Goal: Check status: Check status

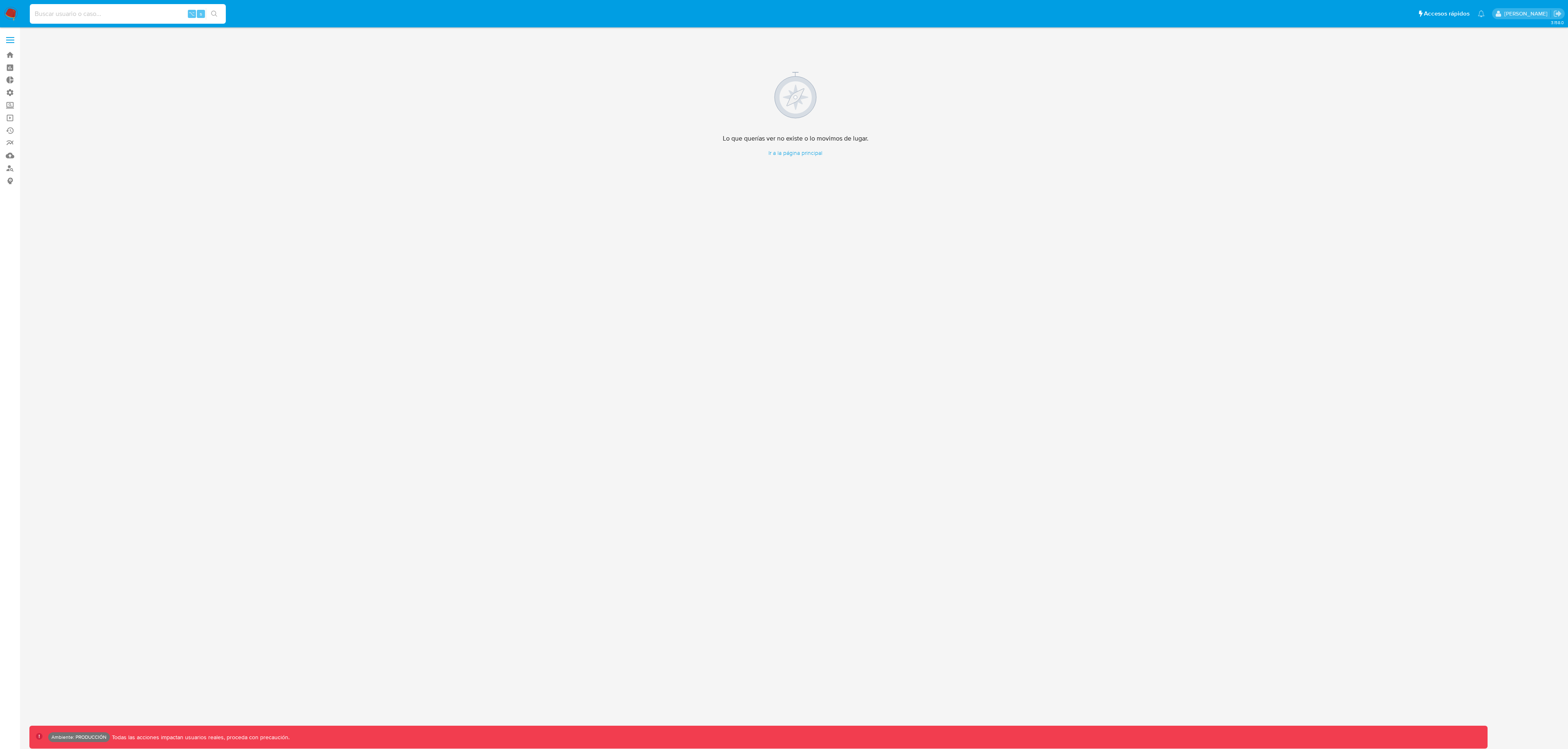
click at [158, 18] on input at bounding box center [128, 13] width 196 height 10
paste input "13747302"
type input "13747302"
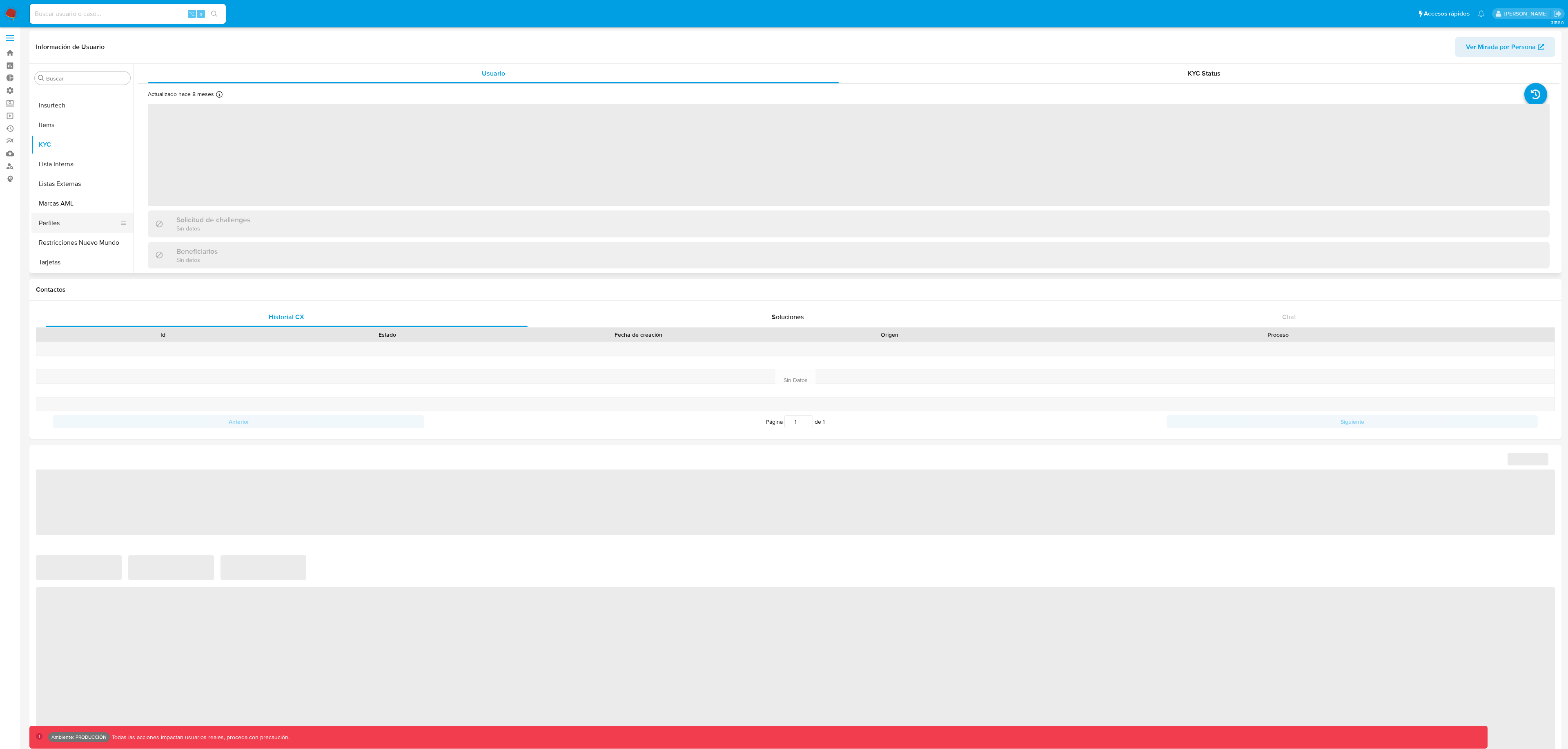
scroll to position [2, 0]
select select "10"
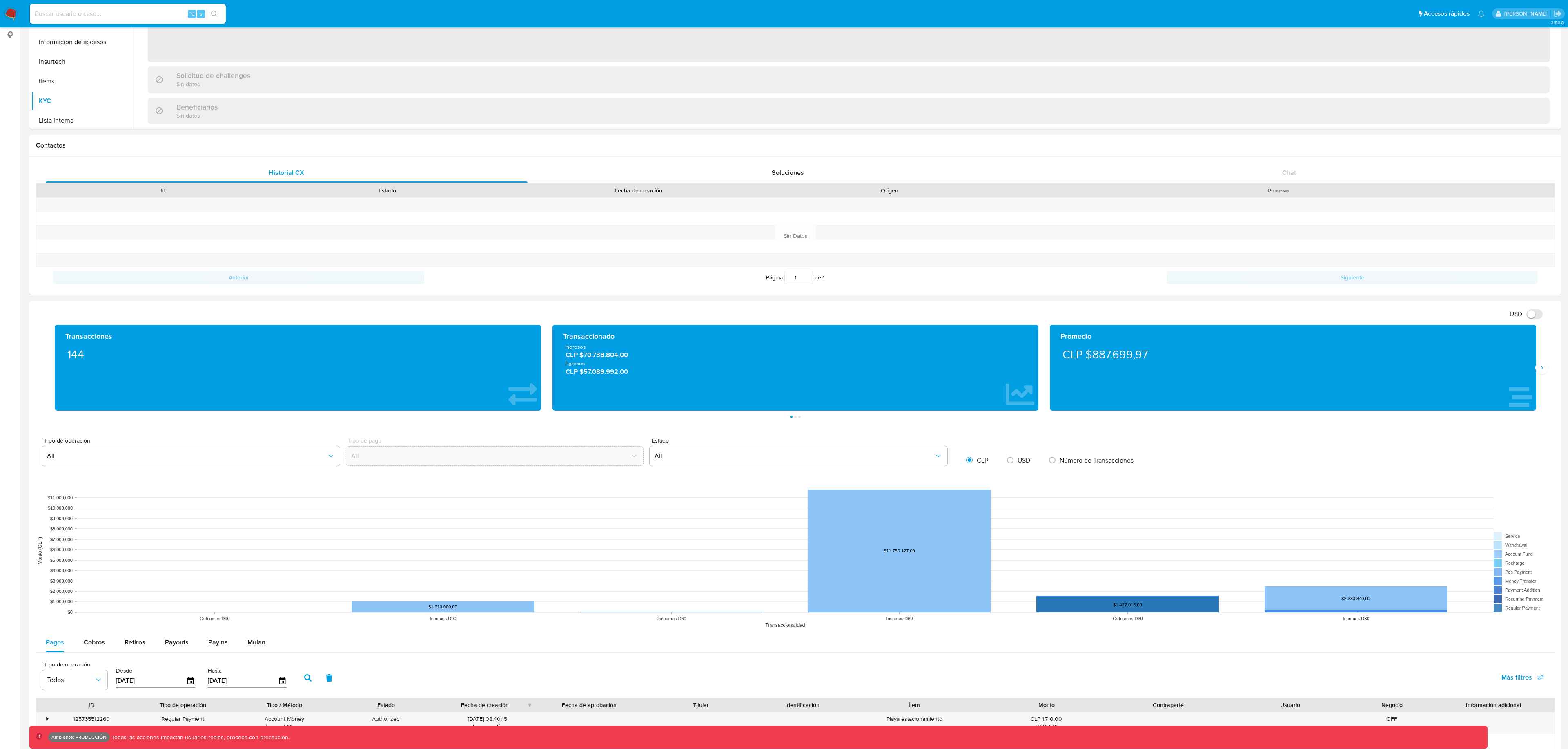
scroll to position [166, 0]
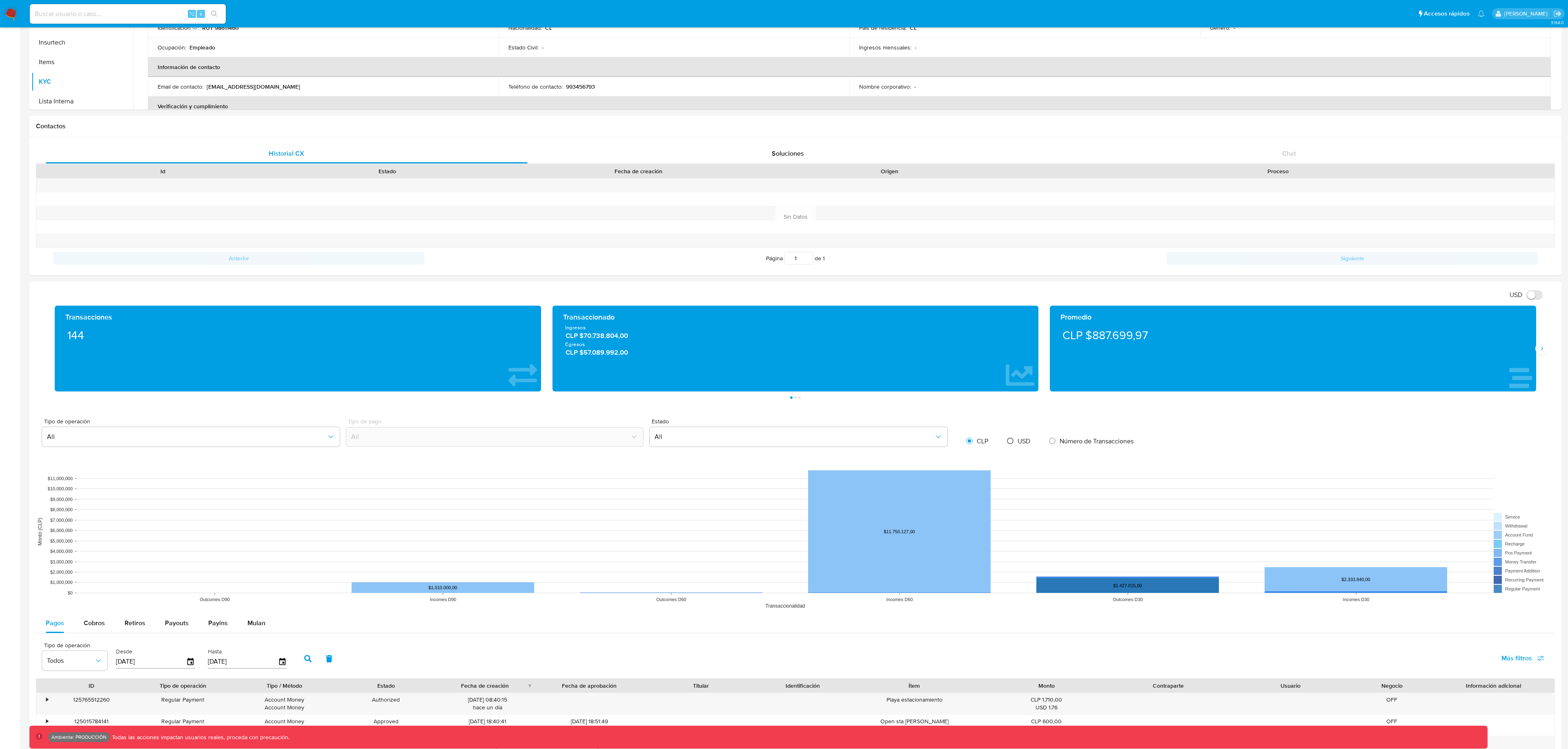
click at [1009, 438] on input "radio" at bounding box center [1010, 440] width 13 height 13
radio input "true"
click at [979, 440] on span "CLP" at bounding box center [982, 440] width 12 height 9
click at [976, 440] on input "radio" at bounding box center [969, 440] width 13 height 13
radio input "true"
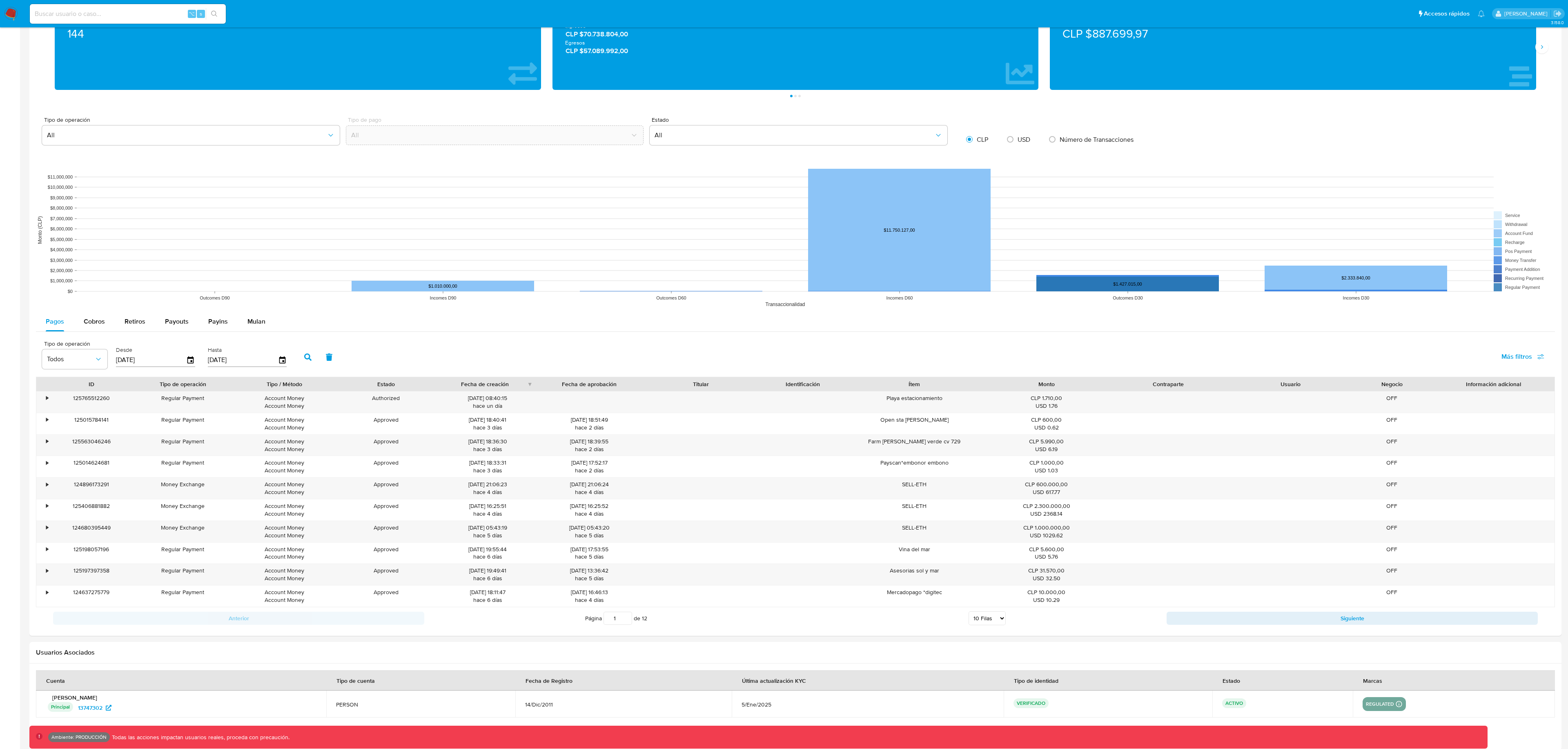
scroll to position [468, 0]
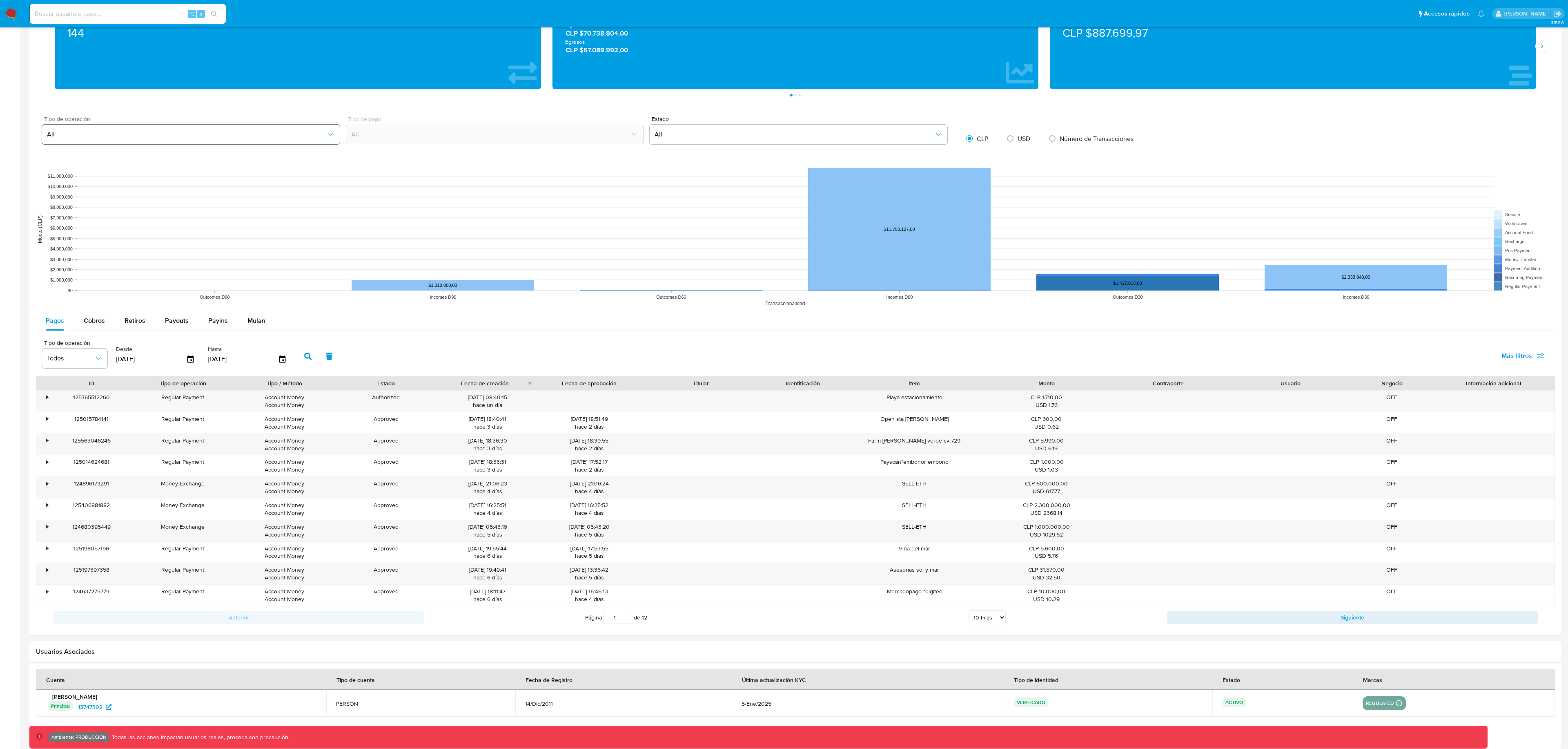
click at [311, 127] on button "All" at bounding box center [191, 135] width 298 height 19
click at [100, 17] on input at bounding box center [128, 13] width 196 height 10
click at [101, 16] on input at bounding box center [128, 13] width 196 height 10
paste input "213274246"
type input "213274246"
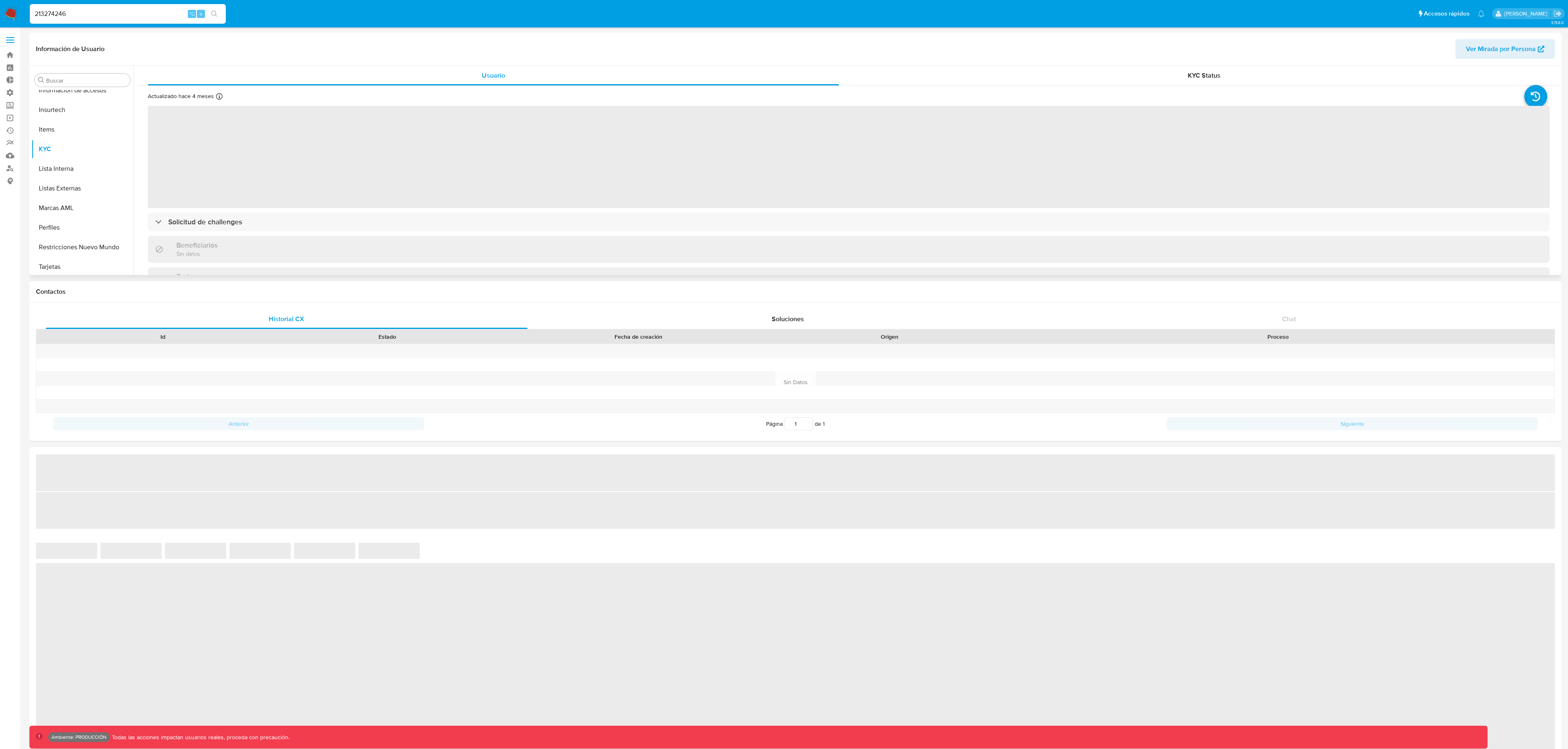
scroll to position [345, 0]
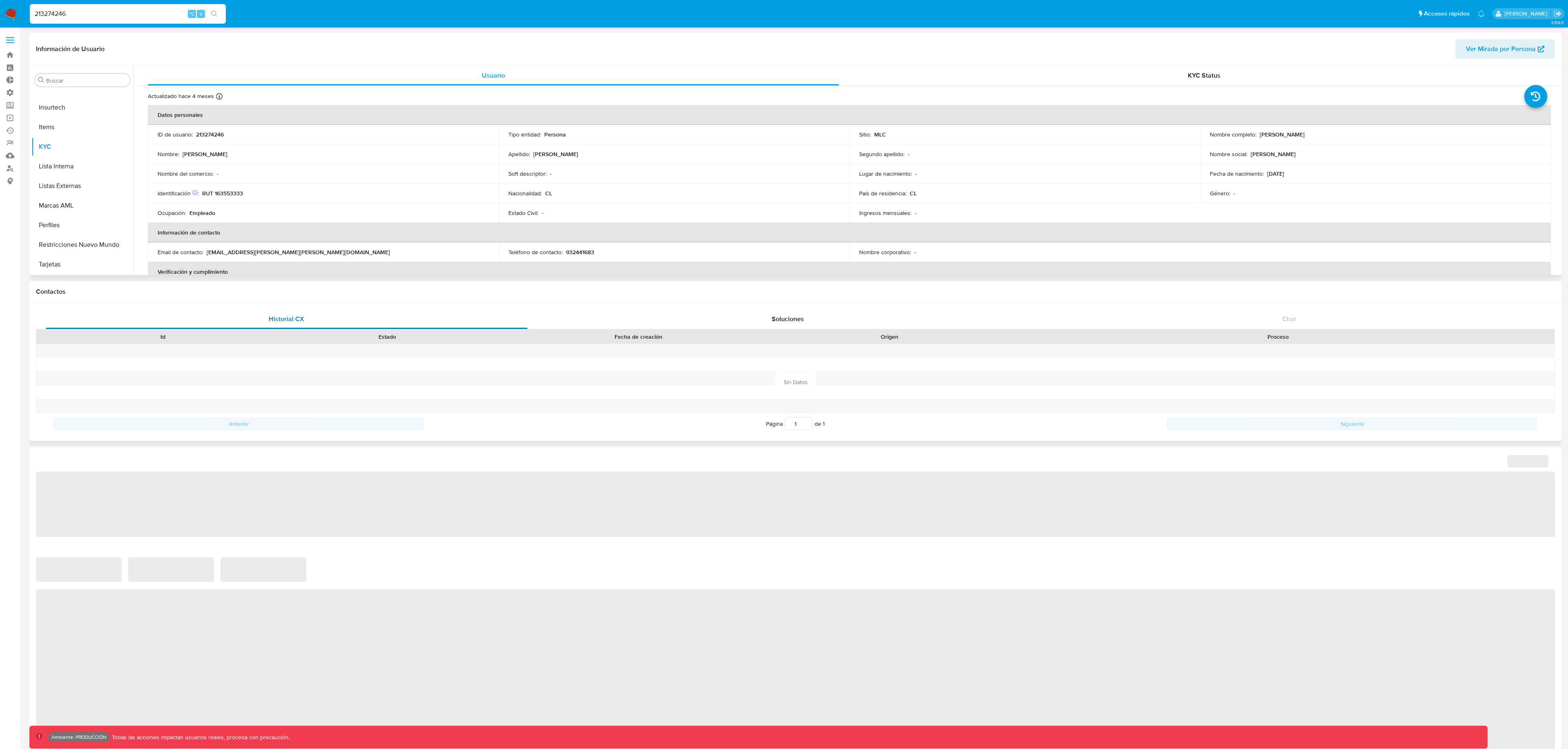
select select "10"
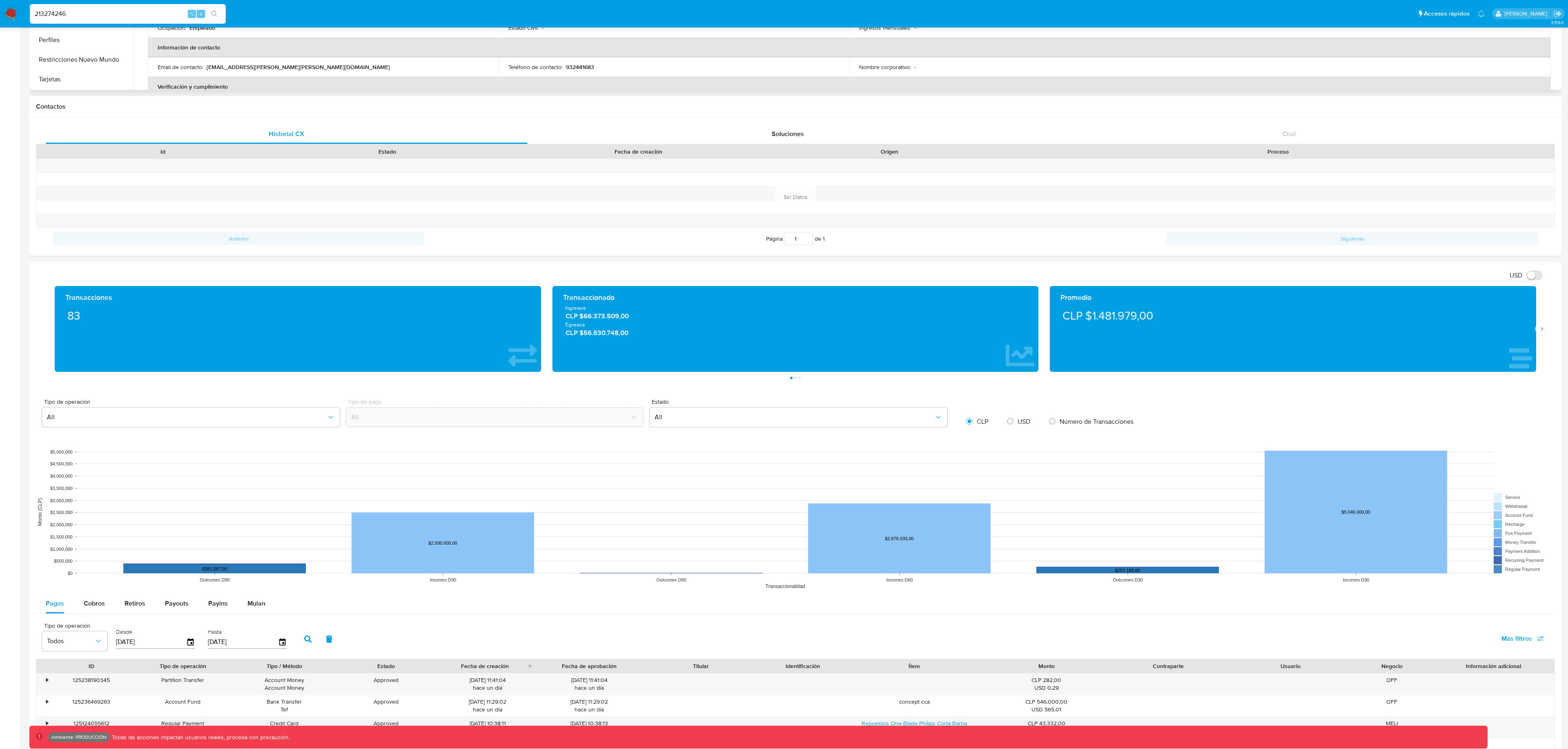
scroll to position [343, 0]
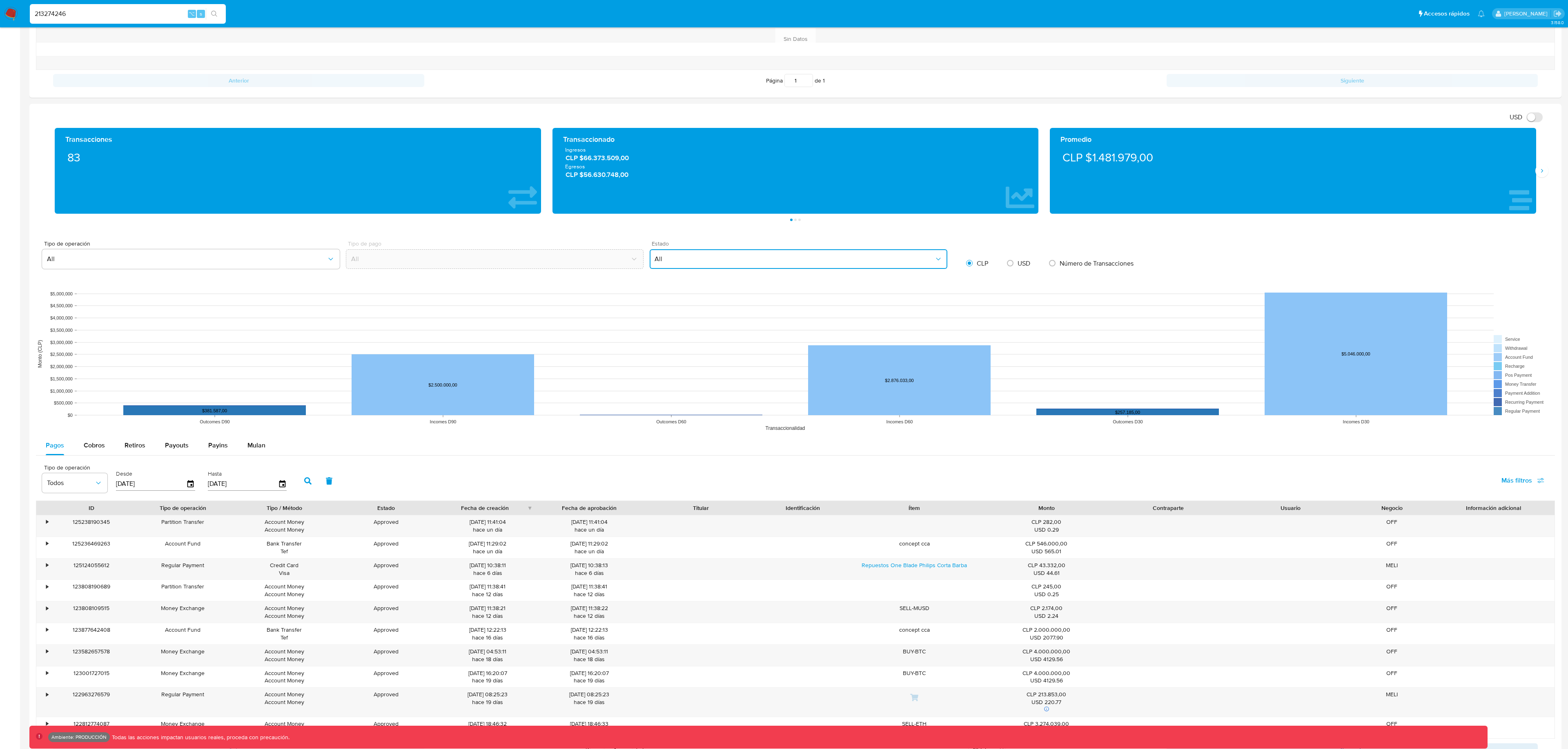
click at [756, 264] on button "All" at bounding box center [798, 259] width 298 height 19
click at [1029, 259] on span "USD" at bounding box center [1024, 263] width 13 height 9
click at [1017, 259] on input "radio" at bounding box center [1010, 262] width 13 height 13
radio input "true"
click at [978, 264] on span "CLP" at bounding box center [982, 263] width 12 height 9
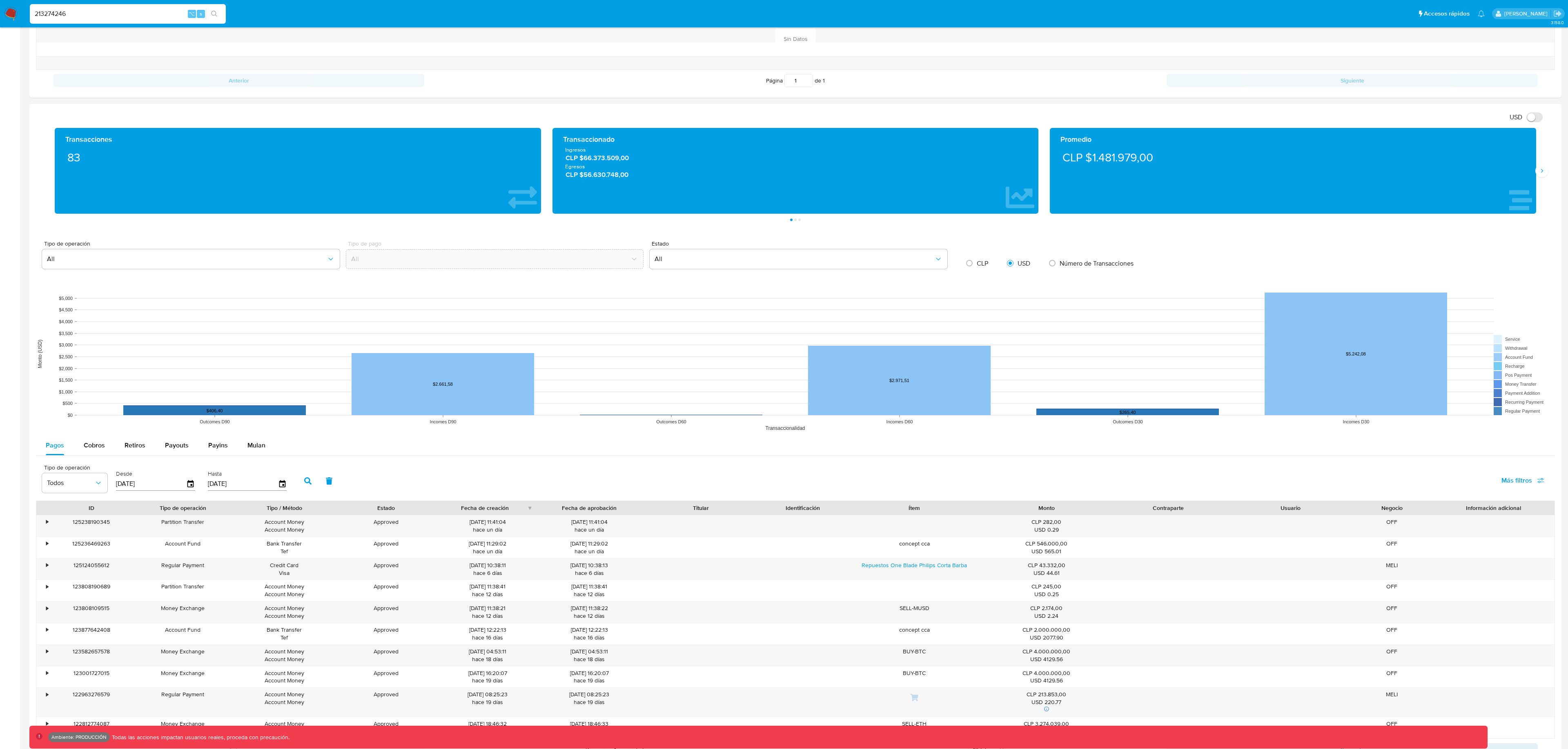
click at [976, 264] on input "radio" at bounding box center [969, 262] width 13 height 13
radio input "true"
click at [1020, 264] on span "USD" at bounding box center [1024, 263] width 13 height 9
click at [1017, 264] on input "radio" at bounding box center [1010, 262] width 13 height 13
radio input "true"
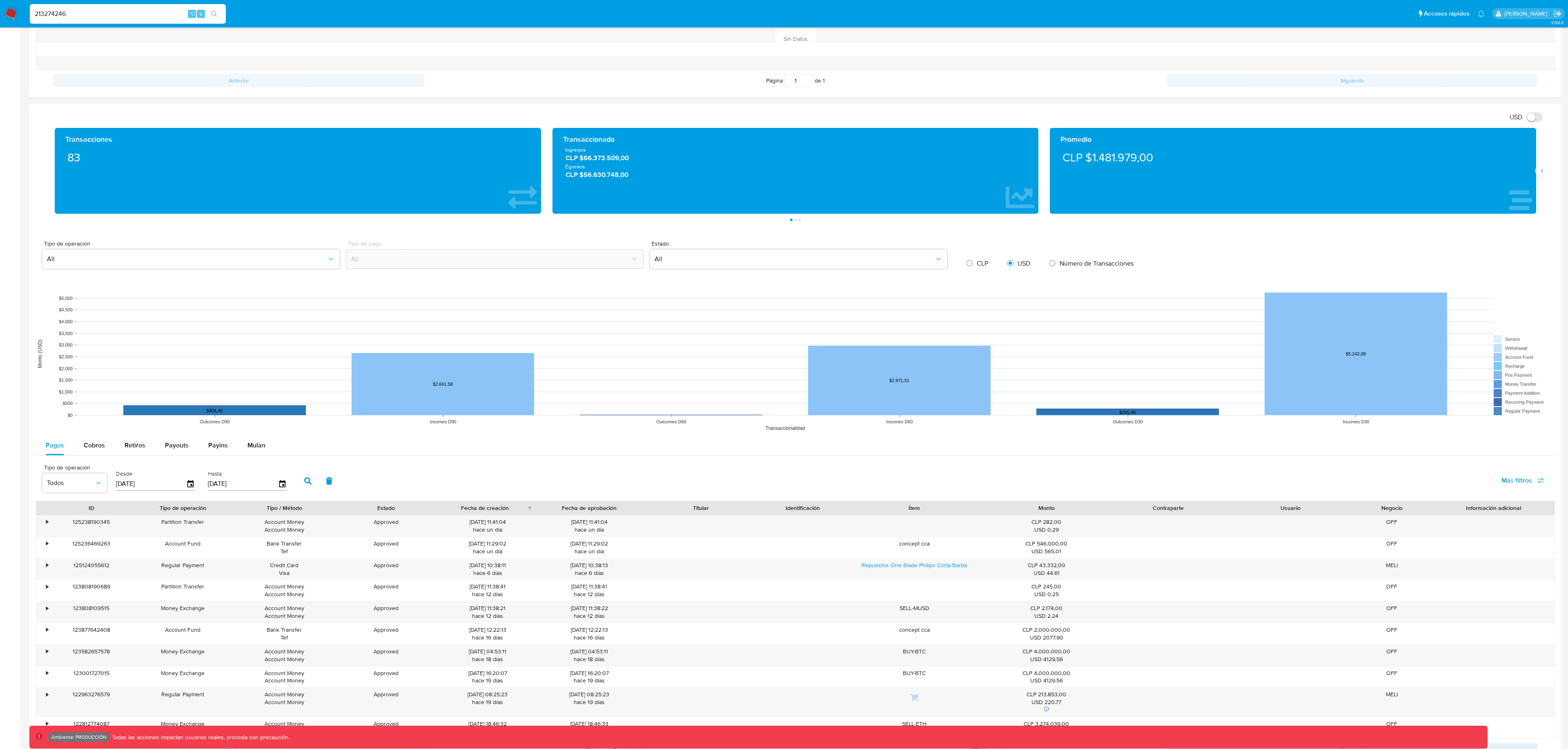
click at [984, 264] on span "CLP" at bounding box center [982, 263] width 12 height 9
click at [976, 264] on input "radio" at bounding box center [969, 262] width 13 height 13
radio input "true"
